Goal: Task Accomplishment & Management: Use online tool/utility

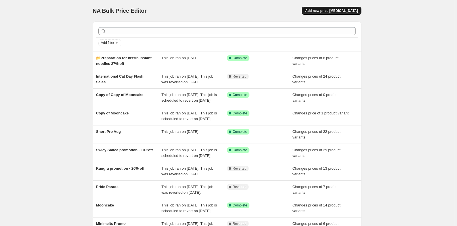
click at [327, 12] on span "Add new price [MEDICAL_DATA]" at bounding box center [331, 10] width 53 height 5
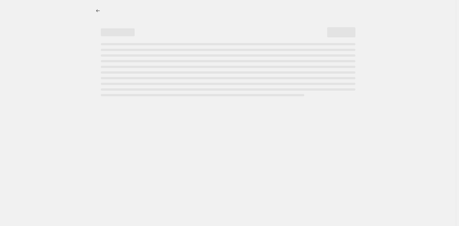
select select "percentage"
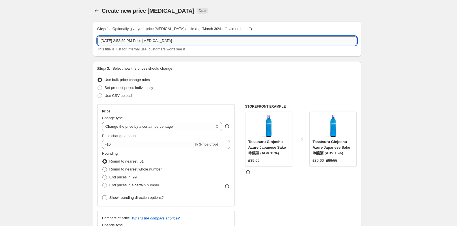
click at [176, 39] on input "[DATE] 2:52:29 PM Price [MEDICAL_DATA]" at bounding box center [226, 40] width 259 height 9
drag, startPoint x: 176, startPoint y: 39, endPoint x: 92, endPoint y: 39, distance: 83.6
click at [108, 39] on input "text" at bounding box center [226, 40] width 259 height 9
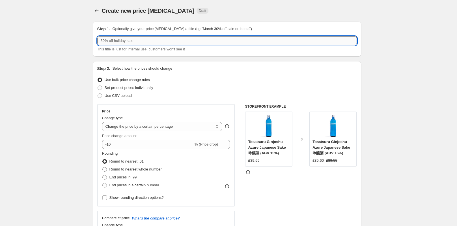
click at [108, 39] on input "text" at bounding box center [226, 40] width 259 height 9
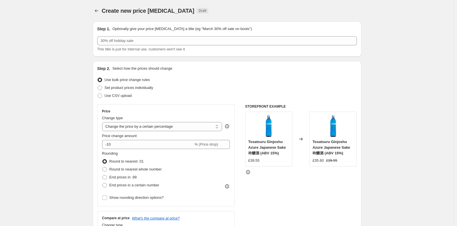
click at [163, 36] on div "Step 1. Optionally give your price [MEDICAL_DATA] a title (eg "March 30% off sa…" at bounding box center [226, 39] width 259 height 26
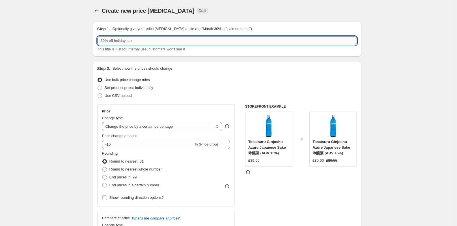
click at [161, 38] on input "text" at bounding box center [226, 40] width 259 height 9
paste input "[PERSON_NAME] Tasting & Promo"
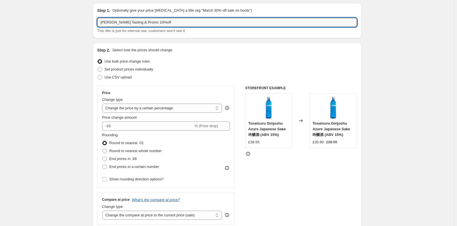
scroll to position [28, 0]
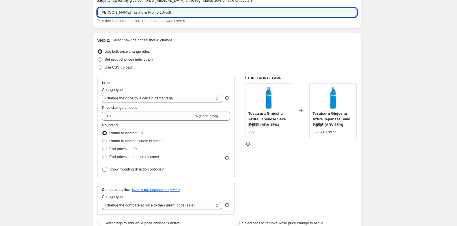
type input "[PERSON_NAME] Tasting & Promo 10%off"
click at [101, 59] on span at bounding box center [99, 59] width 5 height 5
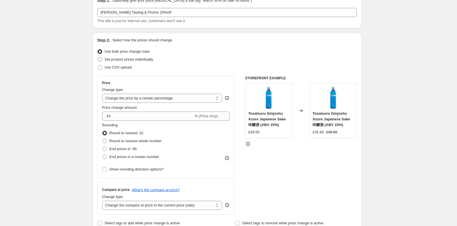
click at [98, 57] on input "Set product prices individually" at bounding box center [97, 57] width 0 height 0
radio input "true"
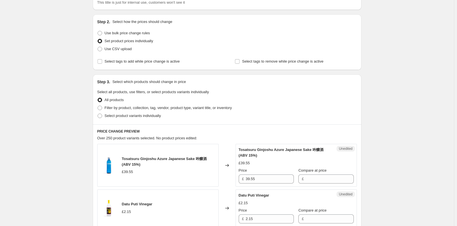
scroll to position [57, 0]
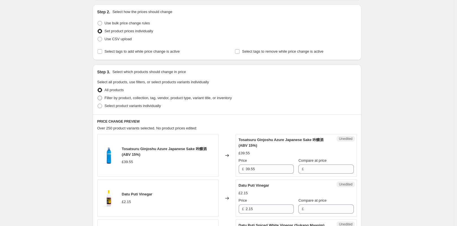
click at [102, 97] on span at bounding box center [99, 98] width 5 height 5
click at [98, 96] on input "Filter by product, collection, tag, vendor, product type, variant title, or inv…" at bounding box center [97, 96] width 0 height 0
radio input "true"
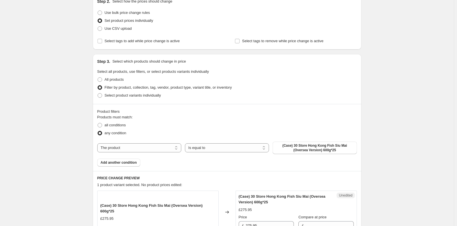
scroll to position [85, 0]
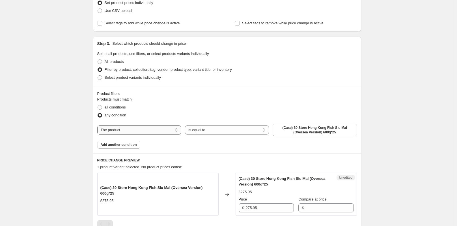
click at [159, 127] on select "The product The product's collection The product's tag The product's vendor The…" at bounding box center [139, 129] width 84 height 9
select select "collection"
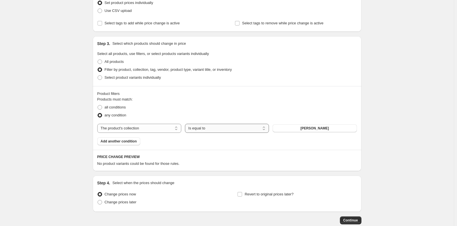
click at [241, 126] on select "Is equal to Is not equal to" at bounding box center [227, 127] width 84 height 9
click at [121, 141] on span "Add another condition" at bounding box center [119, 141] width 36 height 5
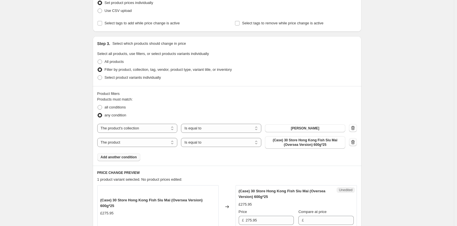
click at [351, 142] on icon "button" at bounding box center [353, 142] width 6 height 6
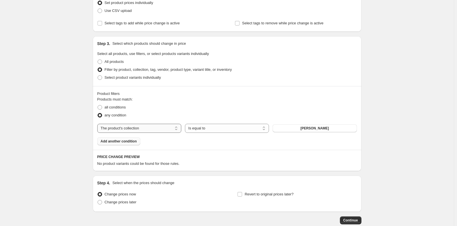
click at [161, 126] on select "The product The product's collection The product's tag The product's vendor The…" at bounding box center [139, 127] width 84 height 9
click at [98, 123] on select "The product The product's collection The product's tag The product's vendor The…" at bounding box center [139, 127] width 84 height 9
click at [235, 127] on select "Is equal to Is not equal to" at bounding box center [227, 127] width 84 height 9
click at [317, 127] on span "[PERSON_NAME]" at bounding box center [314, 128] width 29 height 5
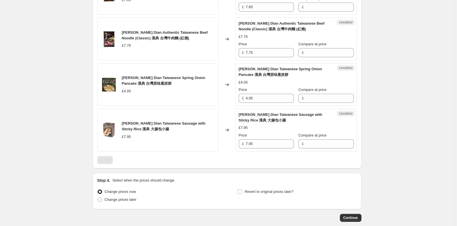
scroll to position [675, 0]
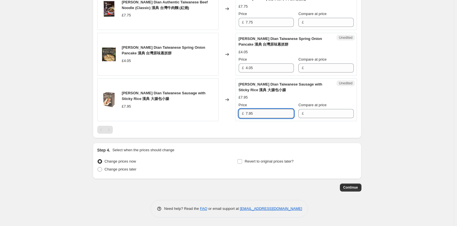
click at [258, 115] on input "7.95" at bounding box center [270, 113] width 48 height 9
drag, startPoint x: 256, startPoint y: 114, endPoint x: 246, endPoint y: 114, distance: 9.3
click at [246, 114] on div "£ 7.95" at bounding box center [266, 113] width 55 height 9
type input "7.95"
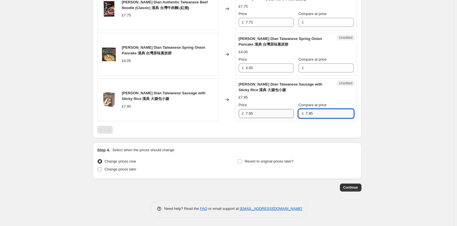
type input "7.95"
click at [269, 116] on input "7.95" at bounding box center [270, 113] width 48 height 9
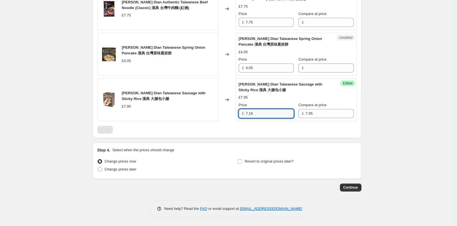
drag, startPoint x: 257, startPoint y: 114, endPoint x: 242, endPoint y: 114, distance: 15.0
click at [242, 114] on div "£ 7.16" at bounding box center [266, 113] width 55 height 9
type input "7.16"
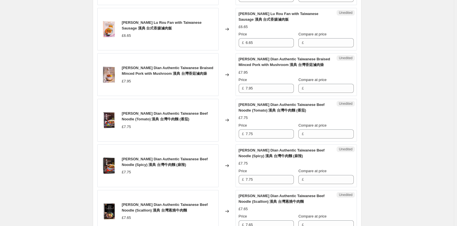
scroll to position [393, 0]
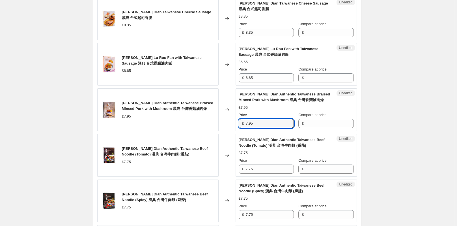
drag, startPoint x: 265, startPoint y: 123, endPoint x: 246, endPoint y: 123, distance: 19.2
click at [246, 123] on div "£ 7.95" at bounding box center [266, 123] width 55 height 9
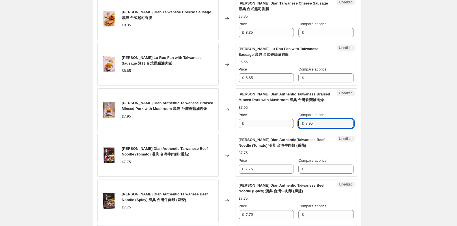
type input "7.95"
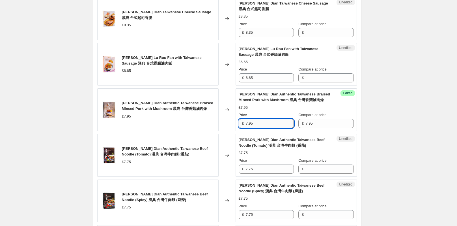
drag, startPoint x: 266, startPoint y: 125, endPoint x: 248, endPoint y: 125, distance: 18.7
click at [248, 125] on input "7.95" at bounding box center [270, 123] width 48 height 9
paste input "16"
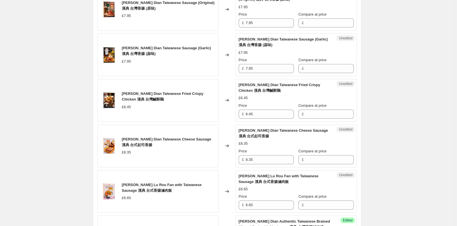
scroll to position [252, 0]
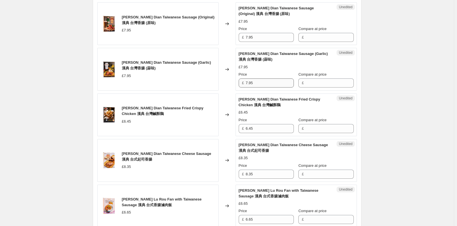
type input "7.16"
drag, startPoint x: 255, startPoint y: 85, endPoint x: 244, endPoint y: 83, distance: 11.7
click at [244, 83] on div "£ 7.95" at bounding box center [266, 82] width 55 height 9
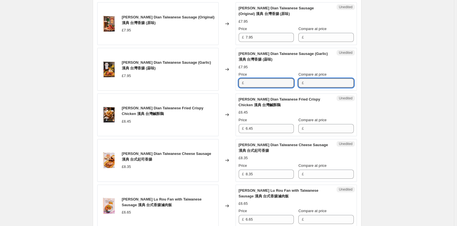
type input "7.95"
drag, startPoint x: 263, startPoint y: 83, endPoint x: 244, endPoint y: 83, distance: 19.2
click at [244, 83] on div "£ 7.95" at bounding box center [266, 82] width 55 height 9
paste input "16"
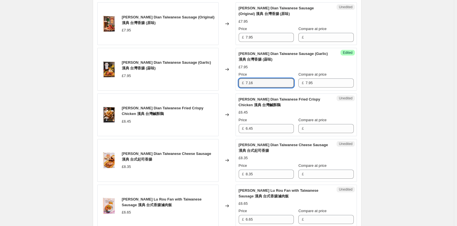
type input "7.16"
click at [413, 154] on div "Create new price [MEDICAL_DATA]. This page is ready Create new price [MEDICAL_D…" at bounding box center [227, 198] width 454 height 901
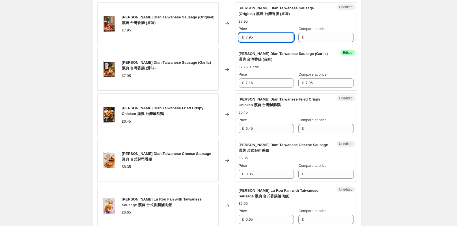
drag, startPoint x: 257, startPoint y: 39, endPoint x: 247, endPoint y: 39, distance: 9.9
click at [247, 39] on input "7.95" at bounding box center [270, 37] width 48 height 9
type input "7.95"
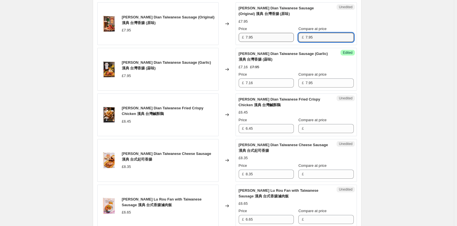
type input "7.95"
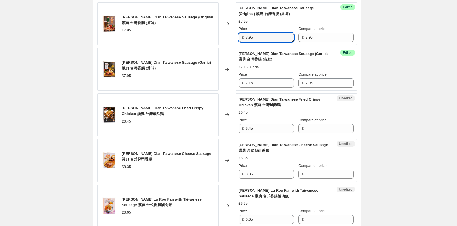
drag, startPoint x: 267, startPoint y: 37, endPoint x: 235, endPoint y: 40, distance: 32.4
click at [235, 40] on div "[PERSON_NAME] Dian Taiwanese Sausage (Original) 漢典 台灣香腸 (原味) £7.95 Changed to S…" at bounding box center [226, 23] width 259 height 43
paste input "16"
type input "7.16"
click at [432, 73] on div "Create new price [MEDICAL_DATA]. This page is ready Create new price [MEDICAL_D…" at bounding box center [227, 198] width 454 height 901
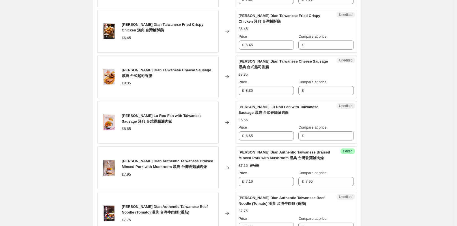
scroll to position [336, 0]
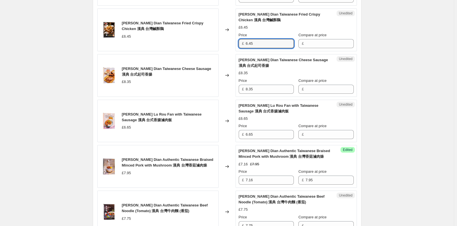
drag, startPoint x: 256, startPoint y: 45, endPoint x: 244, endPoint y: 45, distance: 11.6
click at [244, 45] on div "£ 6.45" at bounding box center [266, 43] width 55 height 9
type input "6.45"
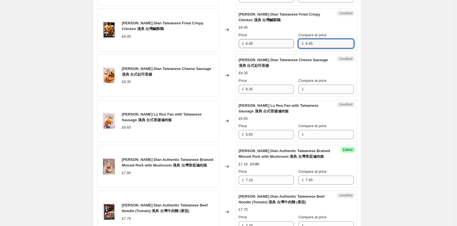
type input "6.45"
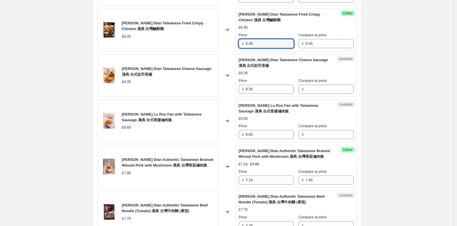
drag, startPoint x: 254, startPoint y: 44, endPoint x: 245, endPoint y: 44, distance: 9.3
click at [245, 44] on div "£ 6.45" at bounding box center [266, 43] width 55 height 9
type input "5.81"
click at [389, 100] on div "Create new price [MEDICAL_DATA]. This page is ready Create new price [MEDICAL_D…" at bounding box center [227, 114] width 454 height 901
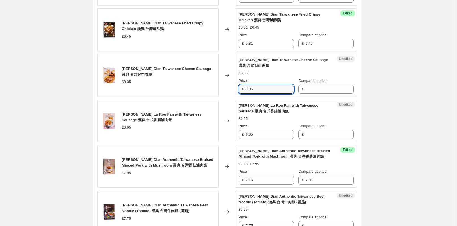
drag, startPoint x: 257, startPoint y: 91, endPoint x: 246, endPoint y: 89, distance: 12.0
click at [246, 89] on div "£ 8.35" at bounding box center [266, 88] width 55 height 9
type input "8.35"
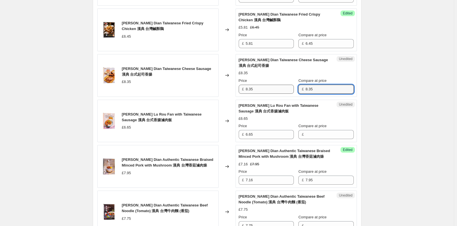
type input "8.35"
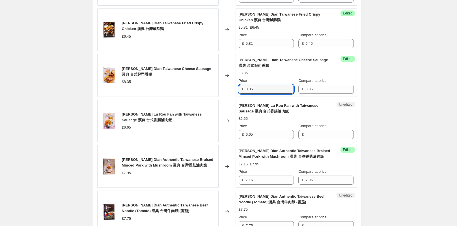
drag, startPoint x: 276, startPoint y: 89, endPoint x: 244, endPoint y: 92, distance: 31.5
click at [244, 92] on div "£ 8.35" at bounding box center [266, 88] width 55 height 9
type input "7.52"
click at [400, 139] on div "Create new price [MEDICAL_DATA]. This page is ready Create new price [MEDICAL_D…" at bounding box center [227, 114] width 454 height 901
click at [396, 119] on div "Create new price [MEDICAL_DATA]. This page is ready Create new price [MEDICAL_D…" at bounding box center [227, 114] width 454 height 901
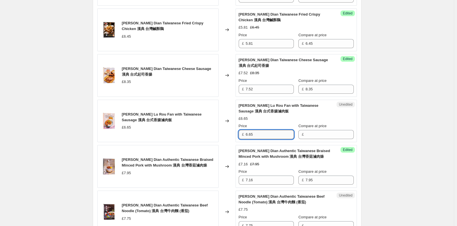
drag, startPoint x: 259, startPoint y: 135, endPoint x: 248, endPoint y: 135, distance: 11.6
click at [248, 135] on input "6.65" at bounding box center [270, 134] width 48 height 9
type input "6.65"
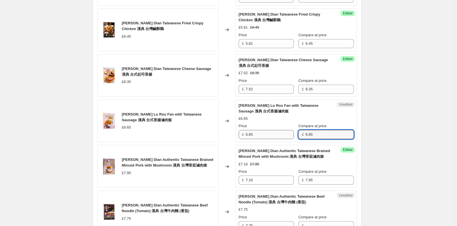
type input "6.65"
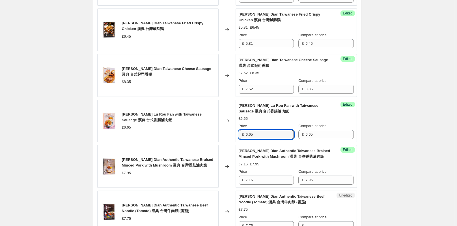
drag, startPoint x: 263, startPoint y: 136, endPoint x: 242, endPoint y: 136, distance: 20.9
click at [242, 136] on div "£ 6.65" at bounding box center [266, 134] width 55 height 9
type input "5.99"
click at [407, 199] on div "Create new price [MEDICAL_DATA]. This page is ready Create new price [MEDICAL_D…" at bounding box center [227, 114] width 454 height 901
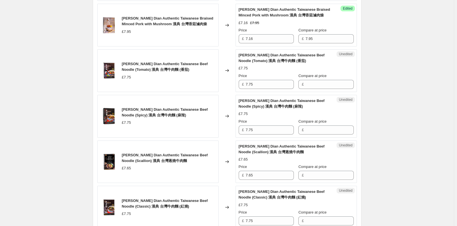
scroll to position [478, 0]
drag, startPoint x: 259, startPoint y: 83, endPoint x: 239, endPoint y: 83, distance: 19.8
click at [239, 83] on div "Unedited [PERSON_NAME] Dian Authentic Taiwanese Beef Noodle (Tomato) 漢典 台灣牛肉麵 (…" at bounding box center [295, 70] width 121 height 43
type input "7.75"
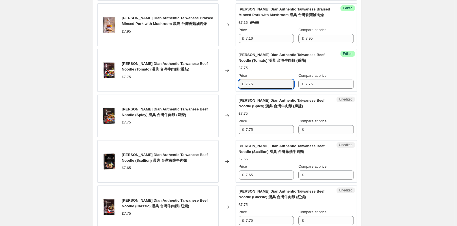
drag, startPoint x: 265, startPoint y: 84, endPoint x: 244, endPoint y: 83, distance: 20.4
click at [244, 83] on div "£ 7.75" at bounding box center [266, 83] width 55 height 9
drag, startPoint x: 260, startPoint y: 84, endPoint x: 247, endPoint y: 84, distance: 13.3
click at [247, 84] on input "6.98" at bounding box center [270, 83] width 48 height 9
type input "6.98"
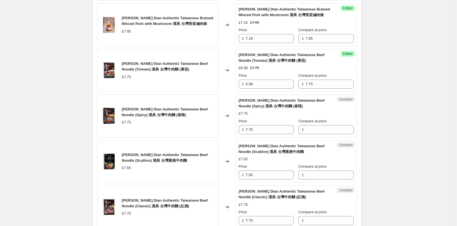
drag, startPoint x: 260, startPoint y: 132, endPoint x: 244, endPoint y: 130, distance: 15.9
click at [244, 130] on div "£ 7.75" at bounding box center [266, 129] width 55 height 9
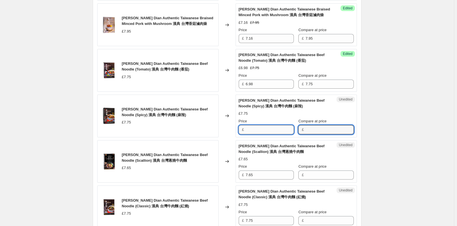
type input "7.75"
drag, startPoint x: 266, startPoint y: 129, endPoint x: 225, endPoint y: 129, distance: 41.5
click at [225, 129] on div "[PERSON_NAME] Dian Authentic Taiwanese Beef Noodle (Spicy) 漢典 台灣牛肉麵 (麻辣) £7.75 …" at bounding box center [226, 115] width 259 height 43
paste input "6.98"
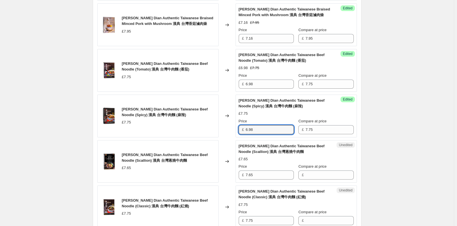
type input "6.98"
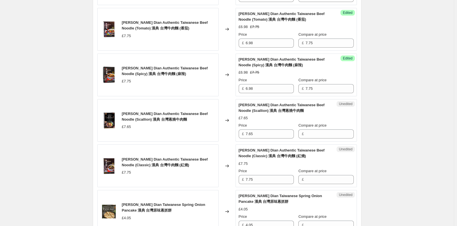
scroll to position [534, 0]
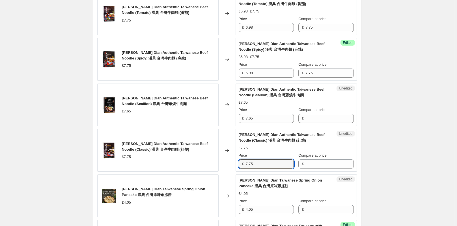
drag, startPoint x: 252, startPoint y: 165, endPoint x: 246, endPoint y: 164, distance: 6.2
click at [246, 164] on div "£ 7.75" at bounding box center [266, 163] width 55 height 9
type input "7.75"
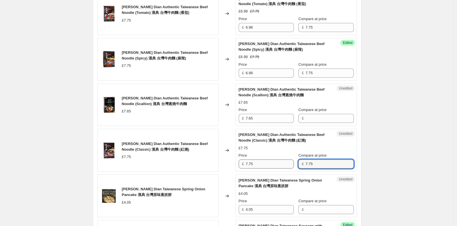
type input "7.75"
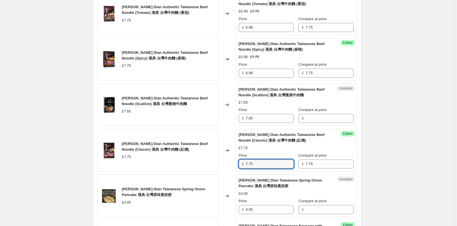
drag, startPoint x: 258, startPoint y: 161, endPoint x: 217, endPoint y: 166, distance: 41.8
click at [245, 162] on div "£ 7.75" at bounding box center [266, 163] width 55 height 9
paste input "6.98"
type input "6.98"
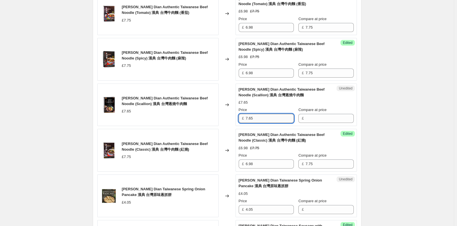
drag, startPoint x: 259, startPoint y: 120, endPoint x: 247, endPoint y: 118, distance: 11.8
click at [246, 119] on div "£ 7.65" at bounding box center [266, 118] width 55 height 9
type input "7.65"
drag, startPoint x: 268, startPoint y: 120, endPoint x: 229, endPoint y: 117, distance: 39.1
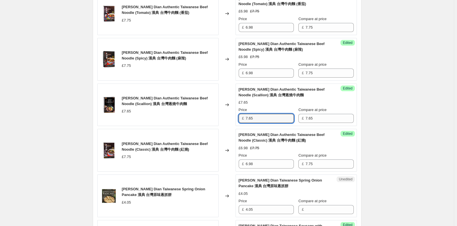
click at [229, 117] on div "[PERSON_NAME] Dian Authentic Taiwanese Beef Noodle (Scallion) 漢典 台灣蔥燒牛肉麵 £7.65 …" at bounding box center [226, 104] width 259 height 43
type input "6.89"
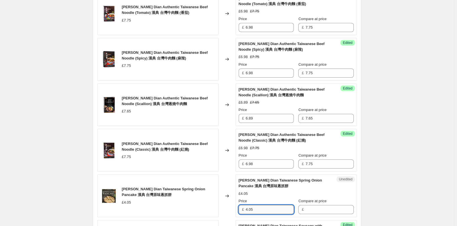
drag, startPoint x: 252, startPoint y: 208, endPoint x: 247, endPoint y: 208, distance: 4.5
click at [245, 208] on div "£ 4.05" at bounding box center [266, 209] width 55 height 9
type input "4.05"
drag, startPoint x: 262, startPoint y: 211, endPoint x: 175, endPoint y: 224, distance: 87.4
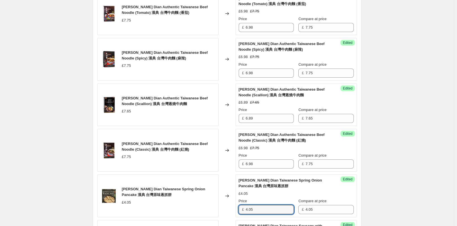
click at [233, 212] on div "[PERSON_NAME] Dian Taiwanese Spring Onion Pancake 漢典 台灣原味蔥抓餅 £4.05 Changed to S…" at bounding box center [226, 195] width 259 height 43
type input "3.65"
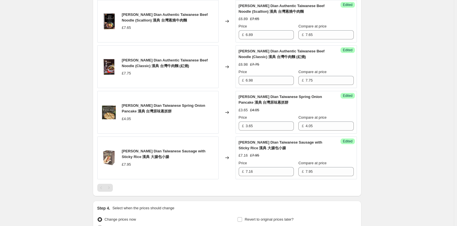
scroll to position [675, 0]
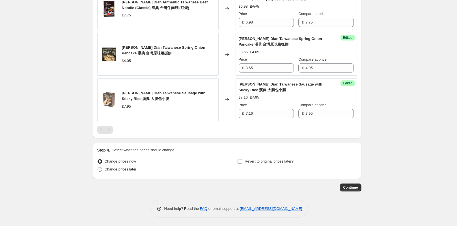
click at [102, 169] on span at bounding box center [99, 169] width 5 height 5
click at [98, 167] on input "Change prices later" at bounding box center [97, 167] width 0 height 0
radio input "true"
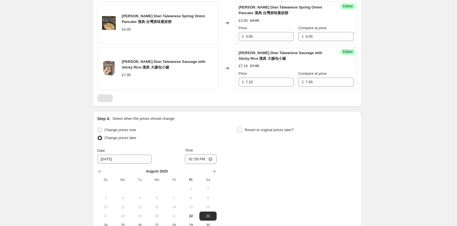
scroll to position [781, 0]
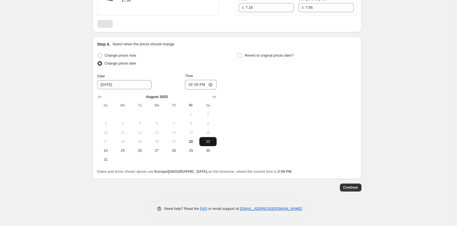
click at [211, 140] on span "23" at bounding box center [207, 141] width 12 height 5
click at [201, 85] on input "14:59" at bounding box center [201, 85] width 32 height 10
click at [208, 85] on input "00:59" at bounding box center [201, 85] width 32 height 10
click at [206, 85] on input "00:59" at bounding box center [201, 85] width 32 height 10
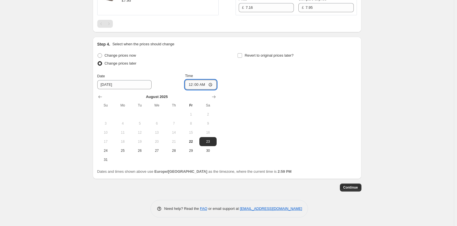
type input "00:01"
click at [241, 54] on input "Revert to original prices later?" at bounding box center [239, 55] width 5 height 5
checkbox input "true"
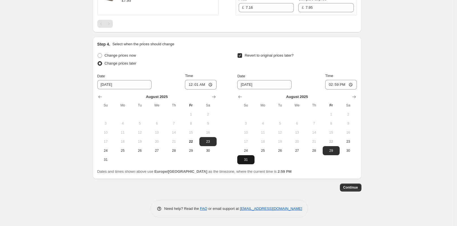
click at [247, 161] on span "31" at bounding box center [245, 159] width 12 height 5
type input "[DATE]"
click at [341, 85] on input "14:59" at bounding box center [341, 85] width 32 height 10
type input "23:59"
click at [353, 183] on button "Continue" at bounding box center [350, 187] width 21 height 8
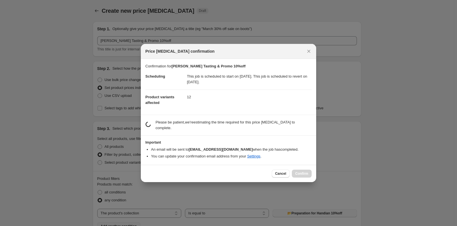
scroll to position [0, 0]
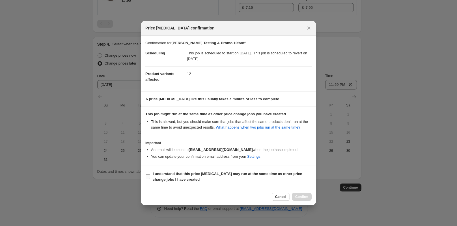
click at [149, 175] on input "I understand that this price [MEDICAL_DATA] may run at the same time as other p…" at bounding box center [148, 176] width 5 height 5
checkbox input "true"
click at [299, 194] on button "Confirm" at bounding box center [302, 196] width 20 height 8
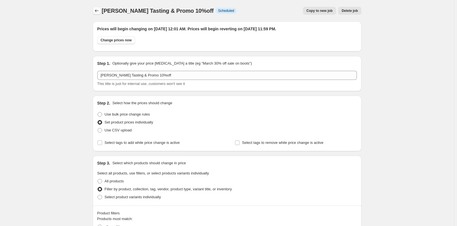
click at [97, 10] on icon "Price change jobs" at bounding box center [97, 10] width 4 height 3
